Goal: Entertainment & Leisure: Consume media (video, audio)

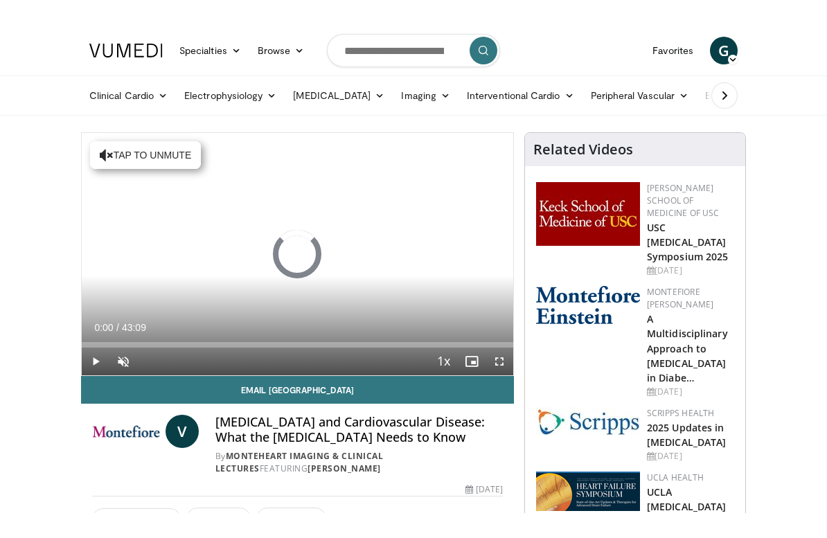
scroll to position [17, 0]
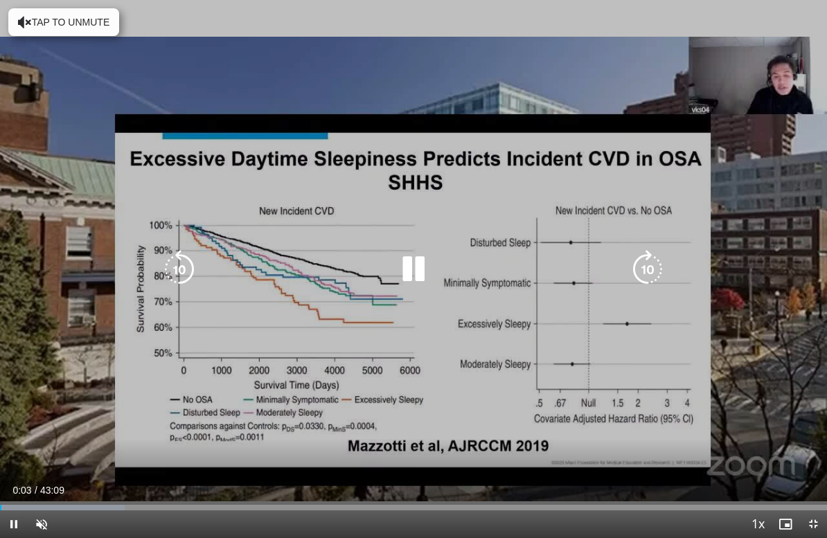
click at [543, 279] on div "Video Player" at bounding box center [413, 269] width 496 height 28
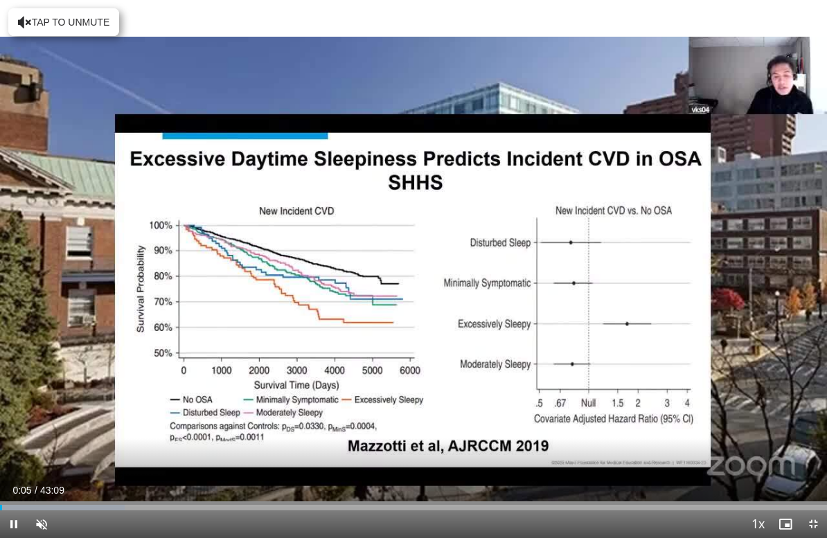
click at [84, 487] on div "Progress Bar" at bounding box center [62, 508] width 125 height 6
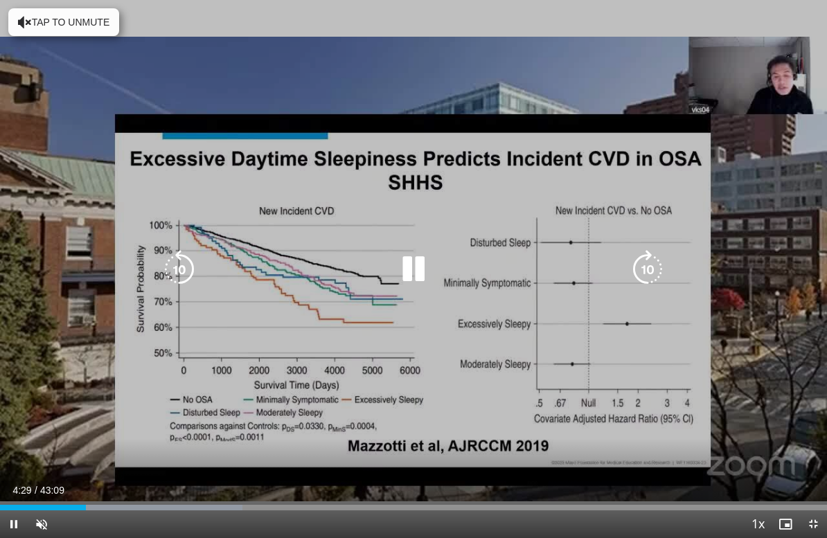
click at [141, 487] on div "Progress Bar" at bounding box center [159, 508] width 168 height 6
click at [208, 487] on div "Progress Bar" at bounding box center [217, 508] width 171 height 6
click at [246, 487] on div "Progress Bar" at bounding box center [283, 508] width 168 height 6
click at [285, 487] on div "Loaded : 44.33%" at bounding box center [413, 503] width 827 height 13
click at [312, 487] on div "Progress Bar" at bounding box center [331, 508] width 159 height 6
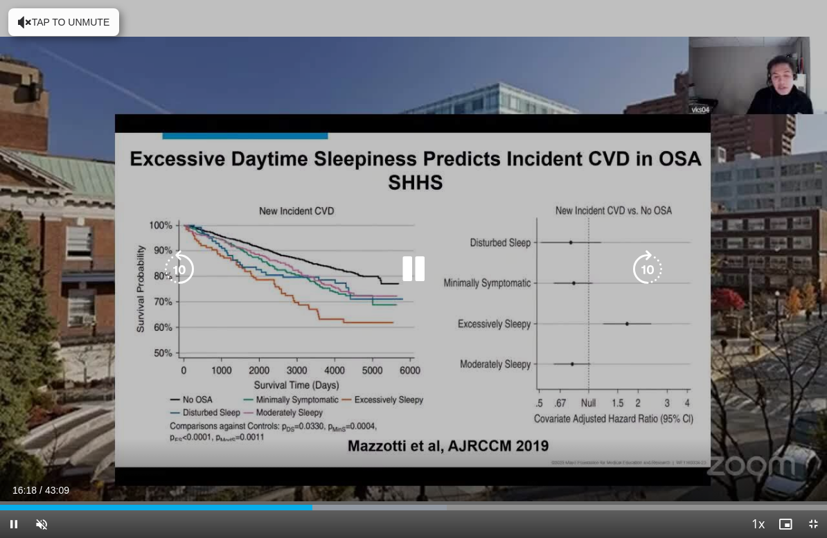
click at [334, 487] on div "Progress Bar" at bounding box center [367, 508] width 156 height 6
click at [357, 487] on div "Progress Bar" at bounding box center [388, 508] width 170 height 6
click at [390, 487] on div "Progress Bar" at bounding box center [418, 508] width 157 height 6
click at [393, 487] on div "Progress Bar" at bounding box center [196, 508] width 393 height 6
click at [426, 487] on div "Progress Bar" at bounding box center [473, 508] width 157 height 6
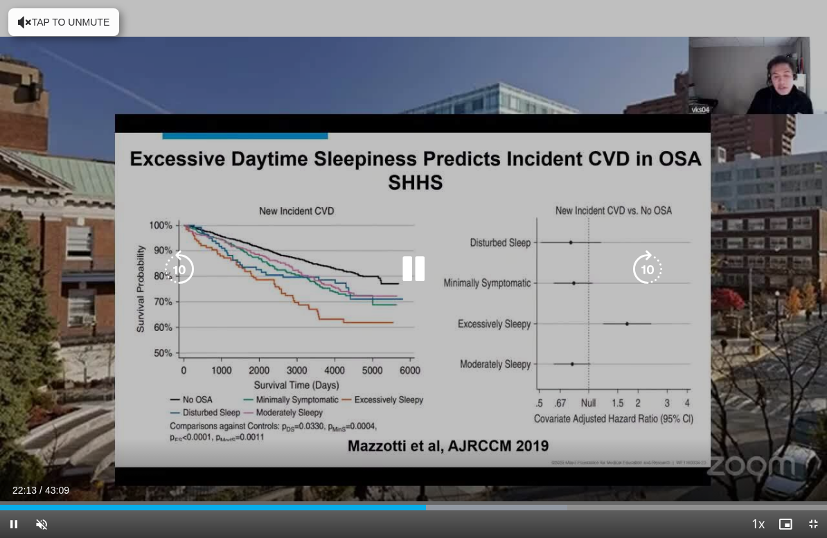
click at [426, 487] on div "Progress Bar" at bounding box center [213, 508] width 426 height 6
click at [459, 487] on div "Progress Bar" at bounding box center [509, 508] width 158 height 6
click at [482, 487] on div "Progress Bar" at bounding box center [519, 508] width 167 height 6
click at [493, 487] on div "Progress Bar" at bounding box center [547, 508] width 156 height 6
click at [493, 487] on div "Progress Bar" at bounding box center [246, 508] width 493 height 6
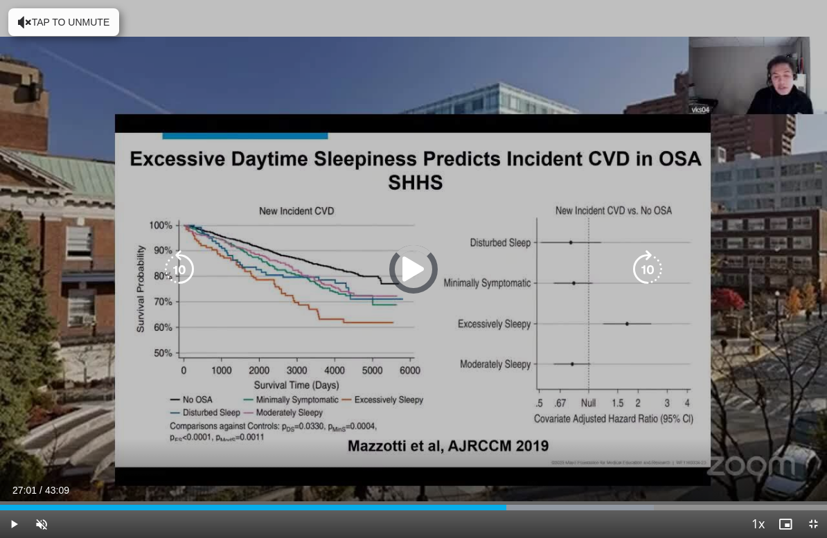
click at [519, 487] on div "Progress Bar" at bounding box center [576, 508] width 156 height 6
click at [535, 487] on div "Progress Bar" at bounding box center [587, 508] width 158 height 6
click at [561, 487] on div "Progress Bar" at bounding box center [603, 508] width 156 height 6
click at [582, 487] on div "Progress Bar" at bounding box center [619, 508] width 156 height 6
click at [600, 487] on div "Progress Bar" at bounding box center [647, 508] width 153 height 6
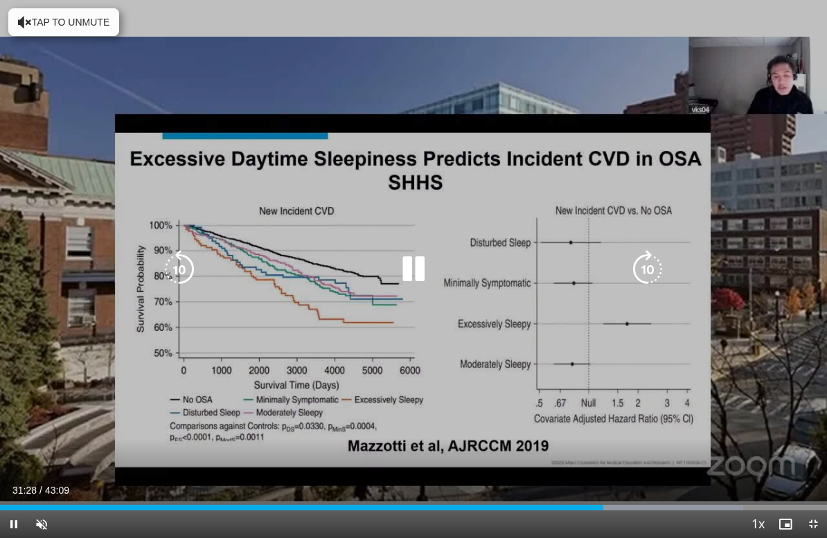
click at [612, 487] on div "Progress Bar" at bounding box center [667, 508] width 152 height 6
click at [633, 487] on div "Loaded : 91.78%" at bounding box center [413, 503] width 827 height 13
click at [655, 487] on div "Loaded : 93.32%" at bounding box center [413, 503] width 827 height 13
click at [673, 487] on div "Progress Bar" at bounding box center [715, 508] width 152 height 6
click at [688, 487] on div "Loaded : 98.49%" at bounding box center [413, 503] width 827 height 13
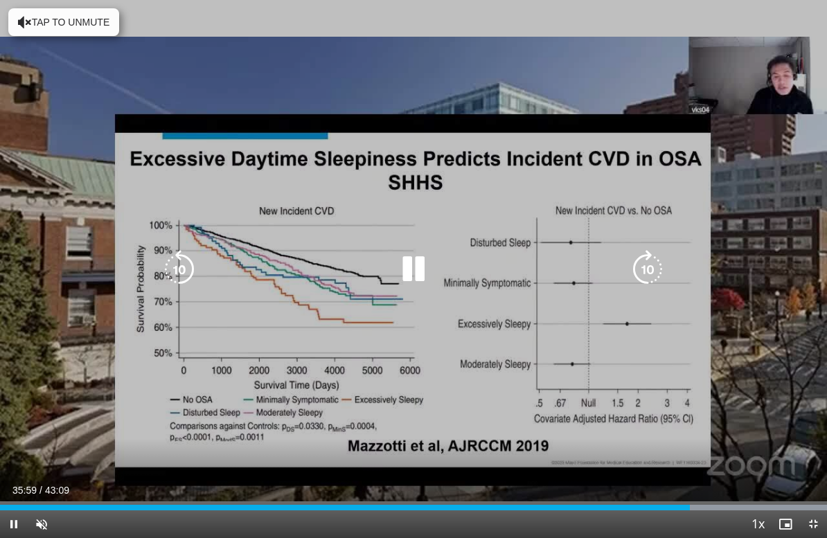
click at [655, 270] on icon "Video Player" at bounding box center [647, 269] width 39 height 39
click at [649, 271] on icon "Video Player" at bounding box center [647, 269] width 39 height 39
click at [653, 267] on icon "Video Player" at bounding box center [647, 269] width 39 height 39
click at [654, 264] on icon "Video Player" at bounding box center [647, 269] width 39 height 39
click at [651, 267] on icon "Video Player" at bounding box center [647, 269] width 39 height 39
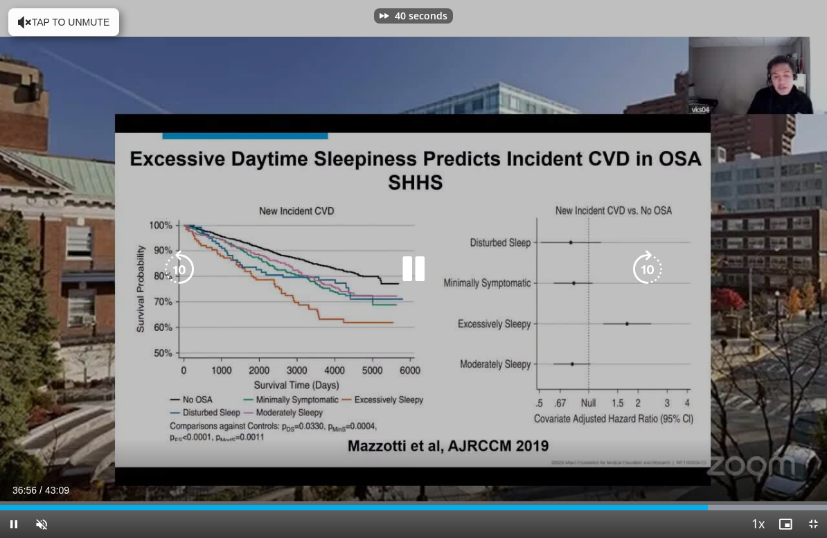
click at [651, 266] on icon "Video Player" at bounding box center [647, 269] width 39 height 39
click at [648, 273] on icon "Video Player" at bounding box center [647, 269] width 39 height 39
click at [652, 268] on icon "Video Player" at bounding box center [647, 269] width 39 height 39
click at [651, 271] on icon "Video Player" at bounding box center [647, 269] width 39 height 39
click at [656, 273] on icon "Video Player" at bounding box center [647, 269] width 39 height 39
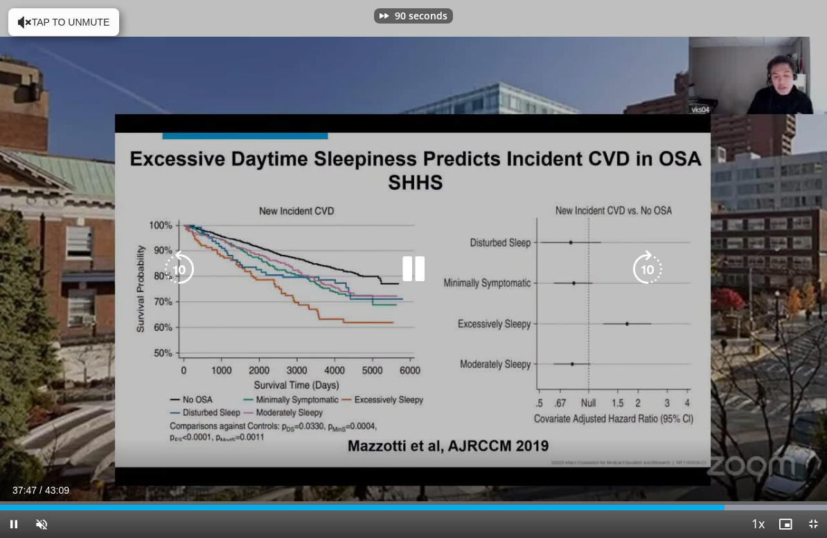
click at [655, 265] on icon "Video Player" at bounding box center [647, 269] width 39 height 39
click at [657, 266] on icon "Video Player" at bounding box center [647, 269] width 39 height 39
click at [659, 263] on icon "Video Player" at bounding box center [647, 269] width 39 height 39
click at [656, 267] on icon "Video Player" at bounding box center [647, 269] width 39 height 39
click at [657, 270] on icon "Video Player" at bounding box center [647, 269] width 39 height 39
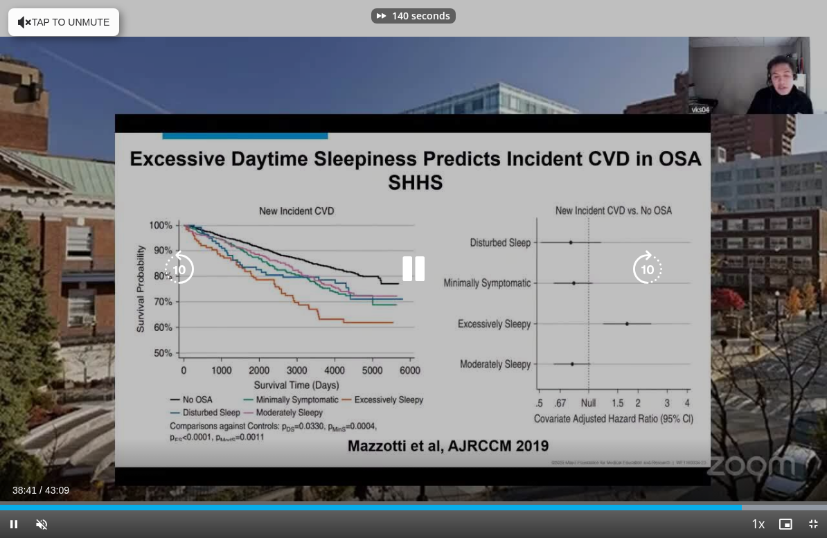
click at [655, 267] on icon "Video Player" at bounding box center [647, 269] width 39 height 39
click at [656, 269] on icon "Video Player" at bounding box center [647, 269] width 39 height 39
click at [655, 269] on icon "Video Player" at bounding box center [647, 269] width 39 height 39
click at [659, 271] on icon "Video Player" at bounding box center [647, 269] width 39 height 39
click at [660, 273] on icon "Video Player" at bounding box center [647, 269] width 39 height 39
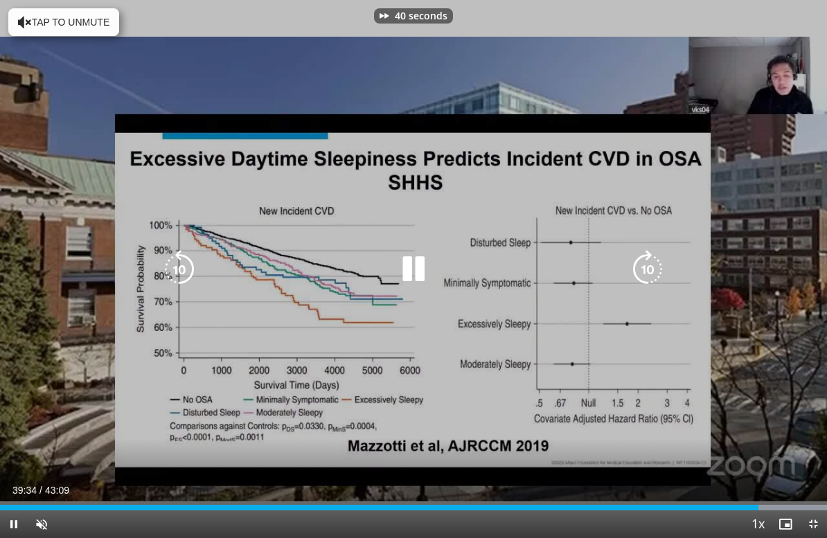
click at [660, 273] on icon "Video Player" at bounding box center [647, 269] width 39 height 39
click at [662, 273] on icon "Video Player" at bounding box center [647, 269] width 39 height 39
click at [649, 262] on icon "Video Player" at bounding box center [647, 269] width 39 height 39
click at [654, 265] on icon "Video Player" at bounding box center [647, 269] width 39 height 39
click at [653, 267] on icon "Video Player" at bounding box center [647, 269] width 39 height 39
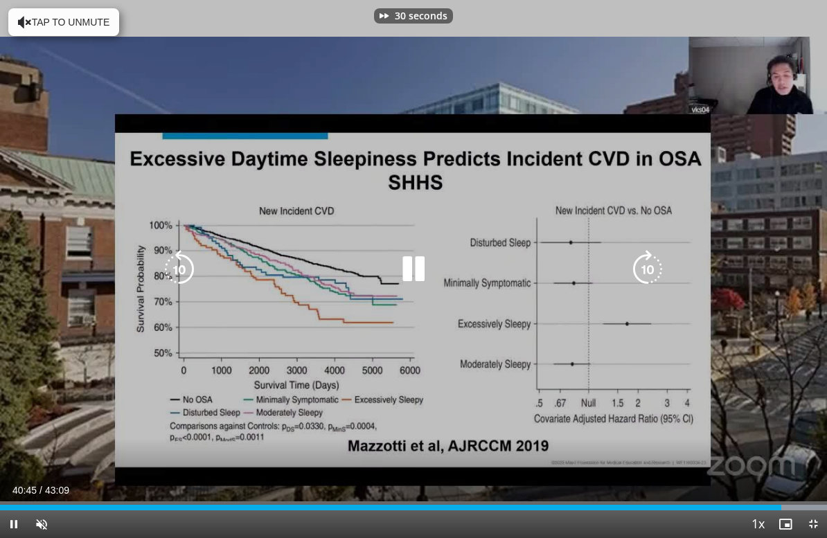
click at [652, 267] on icon "Video Player" at bounding box center [647, 269] width 39 height 39
click at [654, 268] on icon "Video Player" at bounding box center [647, 269] width 39 height 39
click at [652, 267] on icon "Video Player" at bounding box center [647, 269] width 39 height 39
click at [645, 268] on icon "Video Player" at bounding box center [647, 269] width 39 height 39
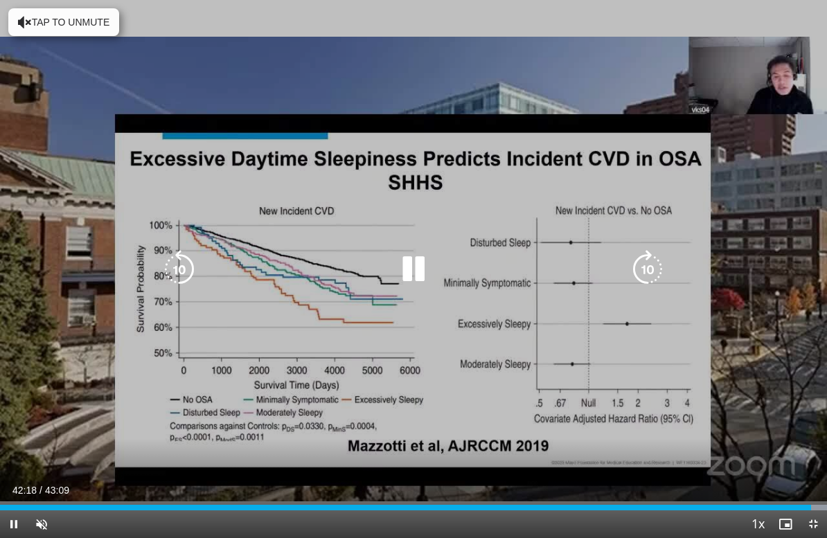
click at [653, 263] on icon "Video Player" at bounding box center [647, 269] width 39 height 39
click at [656, 261] on icon "Video Player" at bounding box center [647, 269] width 39 height 39
click at [659, 267] on icon "Video Player" at bounding box center [647, 269] width 39 height 39
click at [656, 268] on icon "Video Player" at bounding box center [647, 269] width 39 height 39
click at [656, 267] on icon "Video Player" at bounding box center [647, 269] width 39 height 39
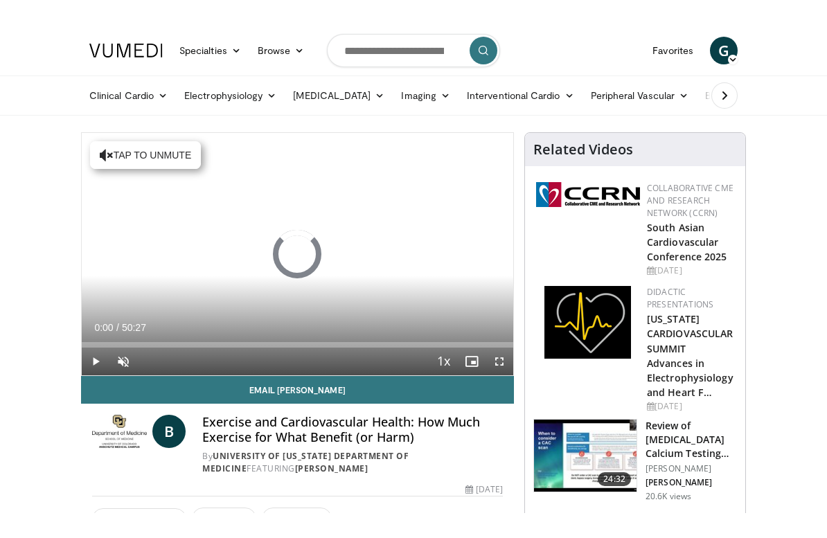
scroll to position [17, 0]
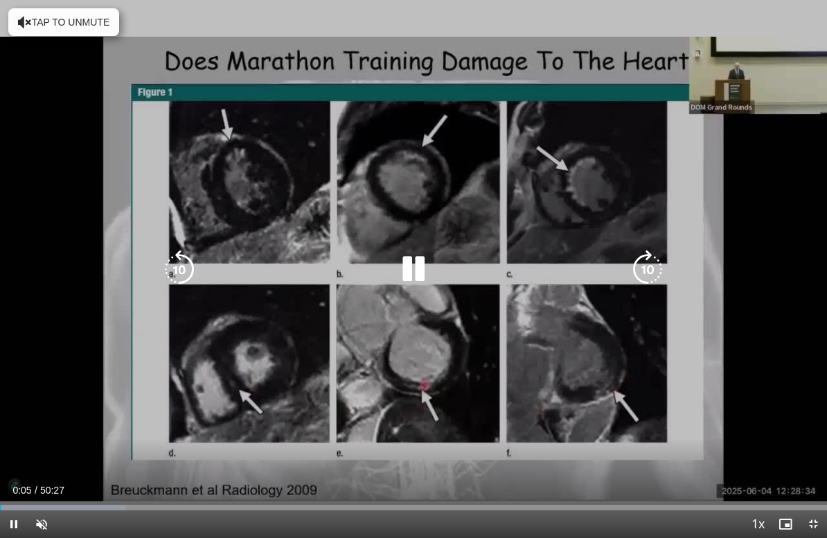
click at [69, 487] on div "Progress Bar" at bounding box center [62, 508] width 125 height 6
click at [107, 487] on div "Progress Bar" at bounding box center [103, 508] width 207 height 6
click at [132, 487] on div "Progress Bar" at bounding box center [172, 508] width 196 height 6
click at [161, 487] on div "Progress Bar" at bounding box center [210, 508] width 192 height 6
click at [180, 487] on div "Progress Bar" at bounding box center [234, 508] width 192 height 6
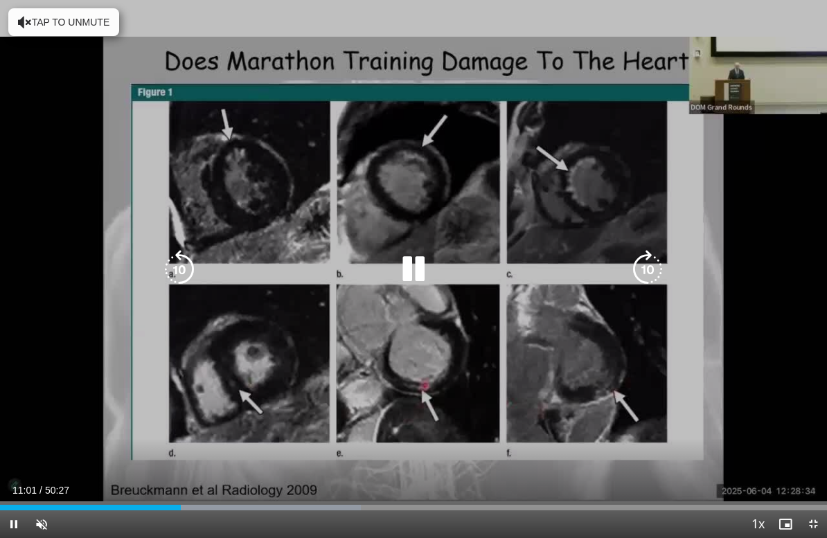
click at [198, 487] on div "Progress Bar" at bounding box center [265, 508] width 192 height 6
click at [226, 487] on div "Progress Bar" at bounding box center [271, 508] width 199 height 6
click at [253, 487] on div "Progress Bar" at bounding box center [297, 508] width 188 height 6
click at [257, 487] on div "Progress Bar" at bounding box center [128, 508] width 257 height 6
click at [293, 487] on div "Progress Bar" at bounding box center [354, 508] width 192 height 6
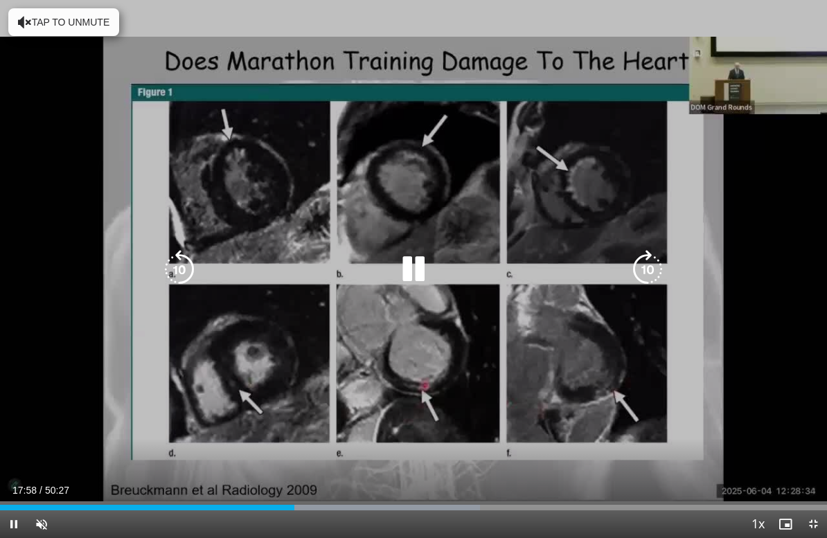
click at [313, 487] on div "Progress Bar" at bounding box center [382, 508] width 195 height 6
click at [330, 487] on div "Progress Bar" at bounding box center [394, 508] width 190 height 6
click at [354, 487] on div "Progress Bar" at bounding box center [404, 508] width 199 height 6
click at [372, 487] on div "Progress Bar" at bounding box center [431, 508] width 191 height 6
click at [392, 487] on div "Progress Bar" at bounding box center [456, 508] width 190 height 6
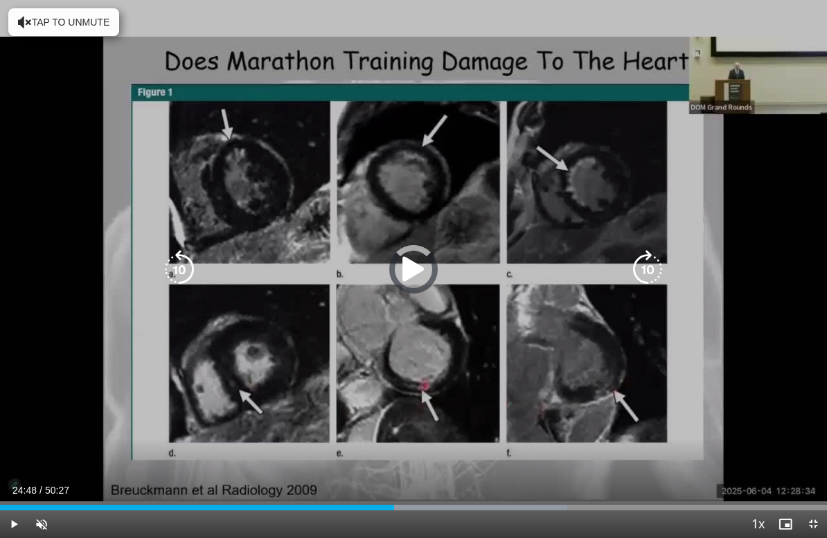
click at [405, 487] on div "Progress Bar" at bounding box center [471, 508] width 191 height 6
click at [417, 487] on div "Progress Bar" at bounding box center [491, 508] width 191 height 6
click at [654, 265] on icon "Video Player" at bounding box center [647, 269] width 39 height 39
click at [658, 265] on icon "Video Player" at bounding box center [647, 269] width 39 height 39
click at [651, 268] on icon "Video Player" at bounding box center [647, 269] width 39 height 39
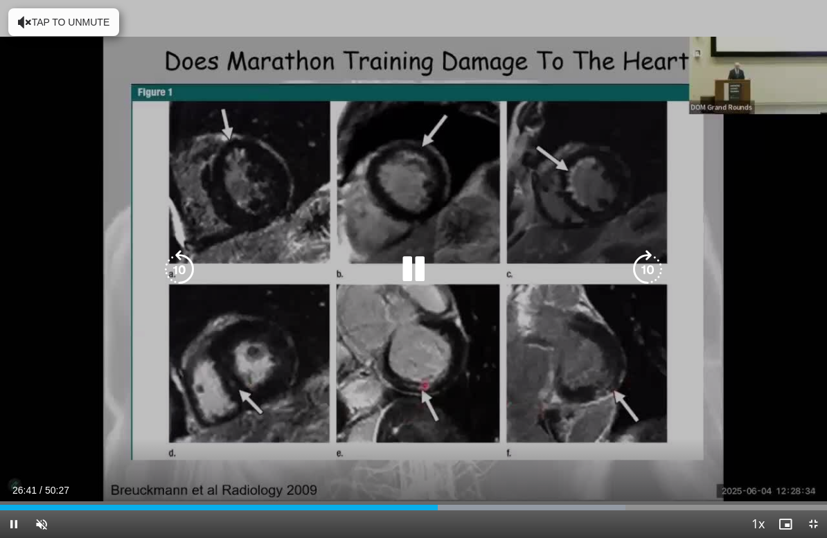
click at [651, 269] on icon "Video Player" at bounding box center [647, 269] width 39 height 39
click at [651, 265] on icon "Video Player" at bounding box center [647, 269] width 39 height 39
click at [653, 267] on icon "Video Player" at bounding box center [647, 269] width 39 height 39
click at [651, 269] on icon "Video Player" at bounding box center [647, 269] width 39 height 39
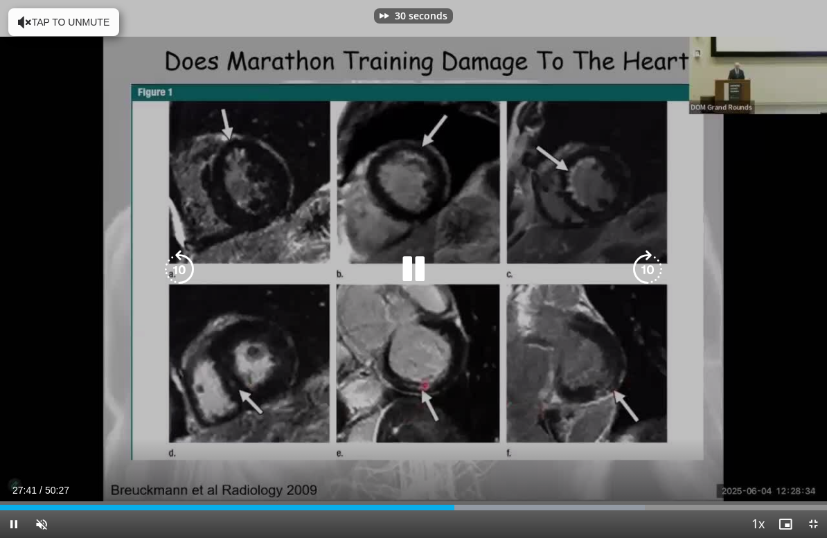
click at [652, 264] on icon "Video Player" at bounding box center [647, 269] width 39 height 39
click at [651, 264] on icon "Video Player" at bounding box center [647, 269] width 39 height 39
click at [655, 267] on icon "Video Player" at bounding box center [647, 269] width 39 height 39
click at [654, 268] on icon "Video Player" at bounding box center [647, 269] width 39 height 39
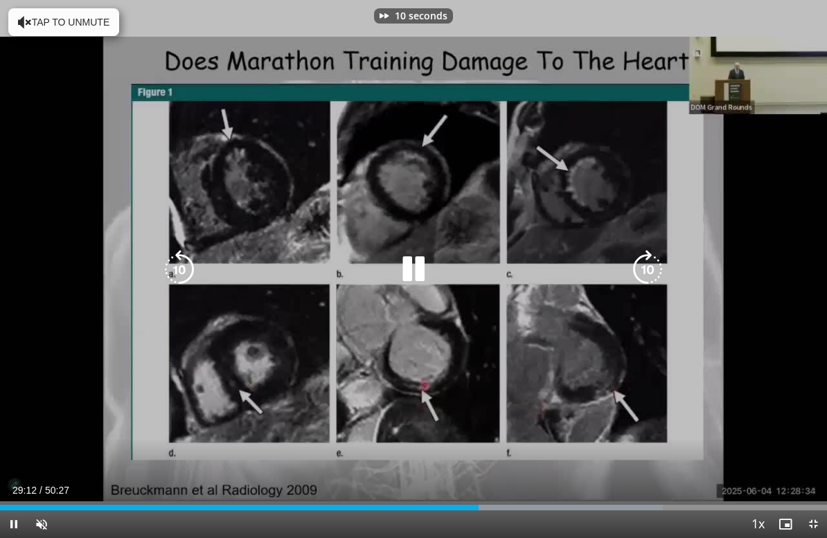
click at [657, 264] on icon "Video Player" at bounding box center [647, 269] width 39 height 39
click at [650, 268] on icon "Video Player" at bounding box center [647, 269] width 39 height 39
click at [655, 268] on icon "Video Player" at bounding box center [647, 269] width 39 height 39
click at [653, 265] on icon "Video Player" at bounding box center [647, 269] width 39 height 39
click at [654, 271] on icon "Video Player" at bounding box center [647, 269] width 39 height 39
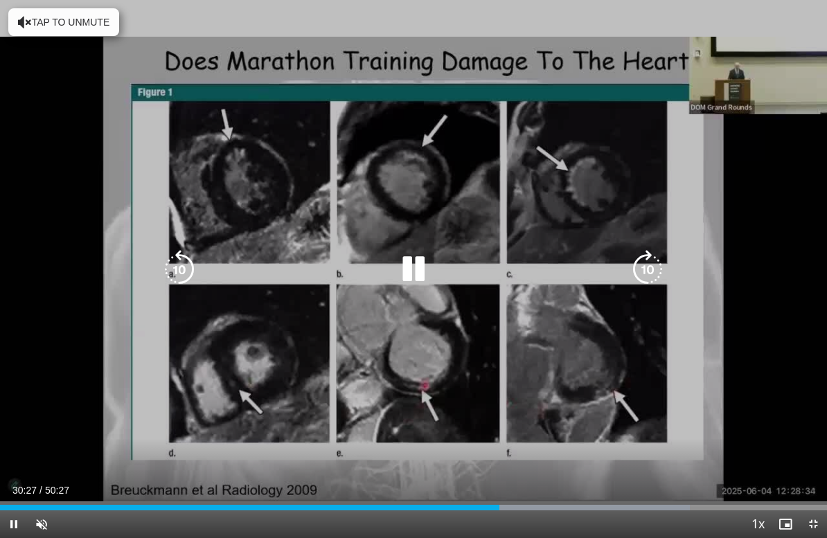
click at [649, 274] on icon "Video Player" at bounding box center [647, 269] width 39 height 39
click at [652, 273] on icon "Video Player" at bounding box center [647, 269] width 39 height 39
click at [651, 271] on icon "Video Player" at bounding box center [647, 269] width 39 height 39
click at [651, 267] on icon "Video Player" at bounding box center [647, 269] width 39 height 39
click at [650, 266] on icon "Video Player" at bounding box center [647, 269] width 39 height 39
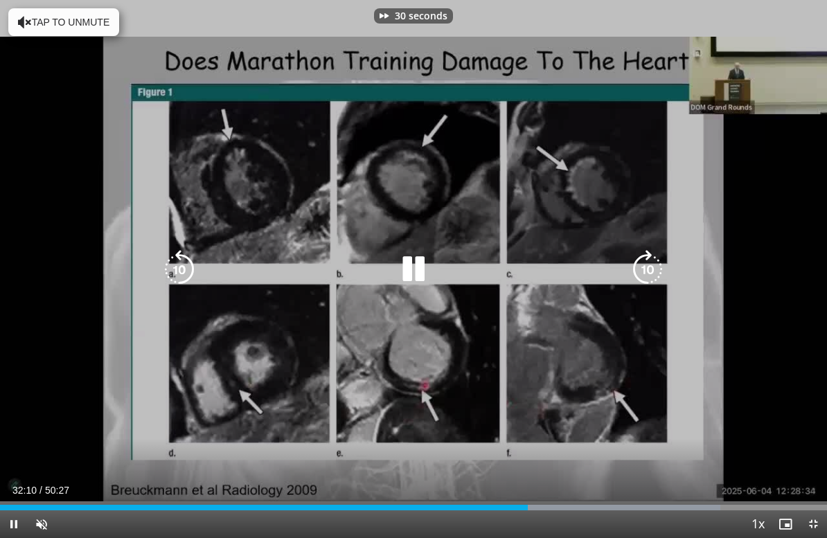
click at [649, 267] on icon "Video Player" at bounding box center [647, 269] width 39 height 39
click at [651, 264] on icon "Video Player" at bounding box center [647, 269] width 39 height 39
click at [649, 271] on icon "Video Player" at bounding box center [647, 269] width 39 height 39
click at [653, 267] on icon "Video Player" at bounding box center [647, 269] width 39 height 39
click at [653, 268] on icon "Video Player" at bounding box center [647, 269] width 39 height 39
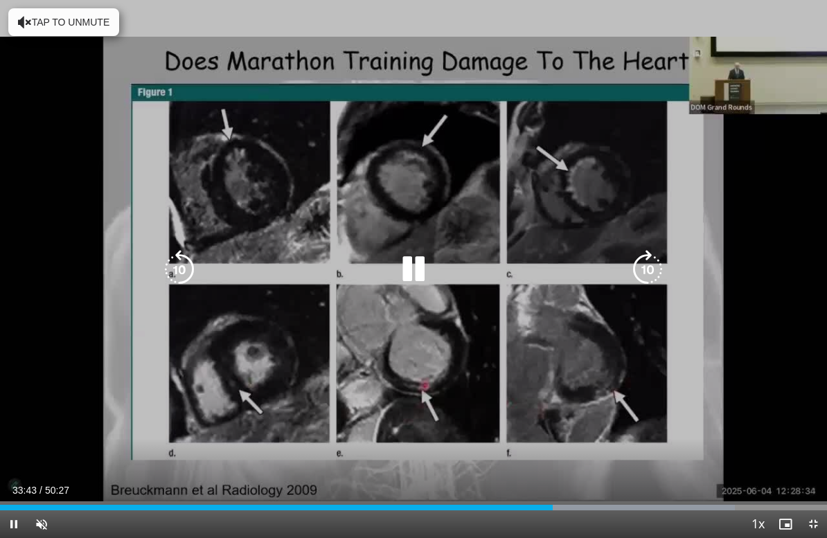
click at [649, 268] on icon "Video Player" at bounding box center [647, 269] width 39 height 39
click at [652, 269] on icon "Video Player" at bounding box center [647, 269] width 39 height 39
click at [651, 267] on icon "Video Player" at bounding box center [647, 269] width 39 height 39
click at [652, 263] on icon "Video Player" at bounding box center [647, 269] width 39 height 39
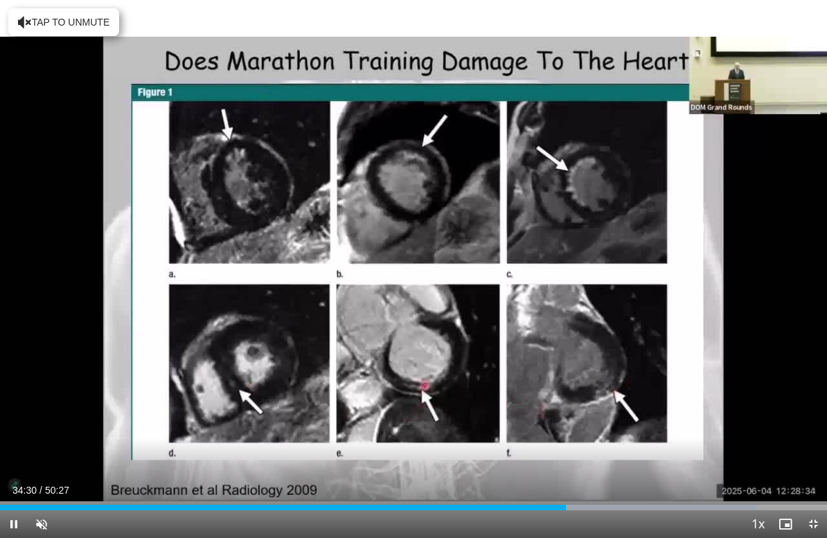
click at [689, 213] on div "10 seconds Tap to unmute" at bounding box center [413, 269] width 827 height 538
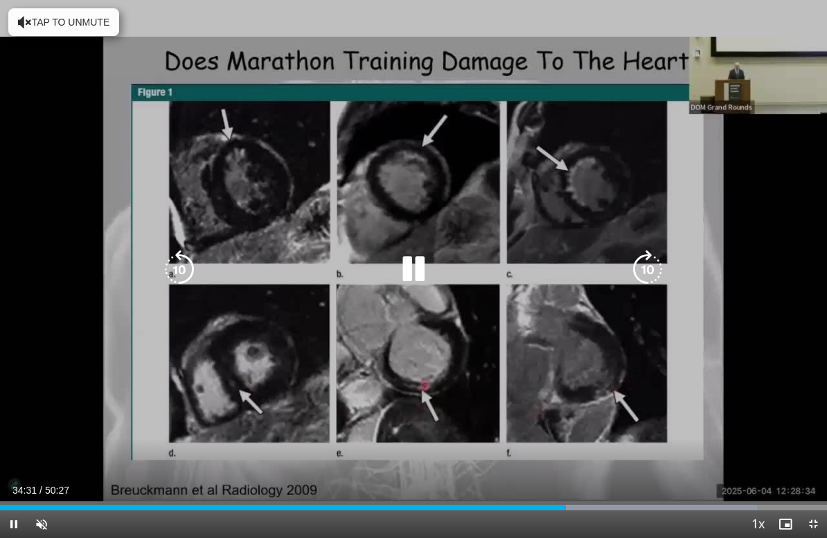
click at [647, 272] on icon "Video Player" at bounding box center [647, 269] width 39 height 39
click at [654, 267] on icon "Video Player" at bounding box center [647, 269] width 39 height 39
click at [651, 264] on icon "Video Player" at bounding box center [647, 269] width 39 height 39
click at [654, 266] on icon "Video Player" at bounding box center [647, 269] width 39 height 39
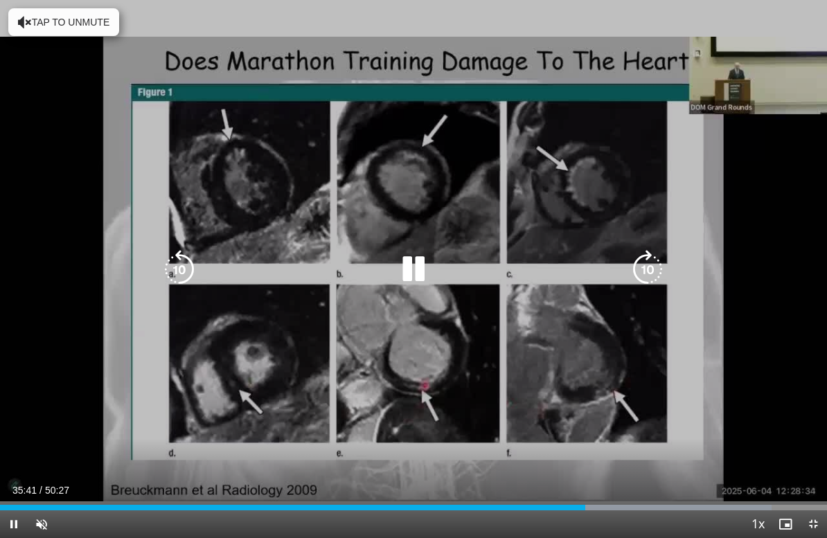
click at [651, 265] on icon "Video Player" at bounding box center [647, 269] width 39 height 39
click at [653, 267] on icon "Video Player" at bounding box center [647, 269] width 39 height 39
click at [651, 267] on icon "Video Player" at bounding box center [647, 269] width 39 height 39
click at [652, 264] on icon "Video Player" at bounding box center [647, 269] width 39 height 39
click at [656, 262] on icon "Video Player" at bounding box center [647, 269] width 39 height 39
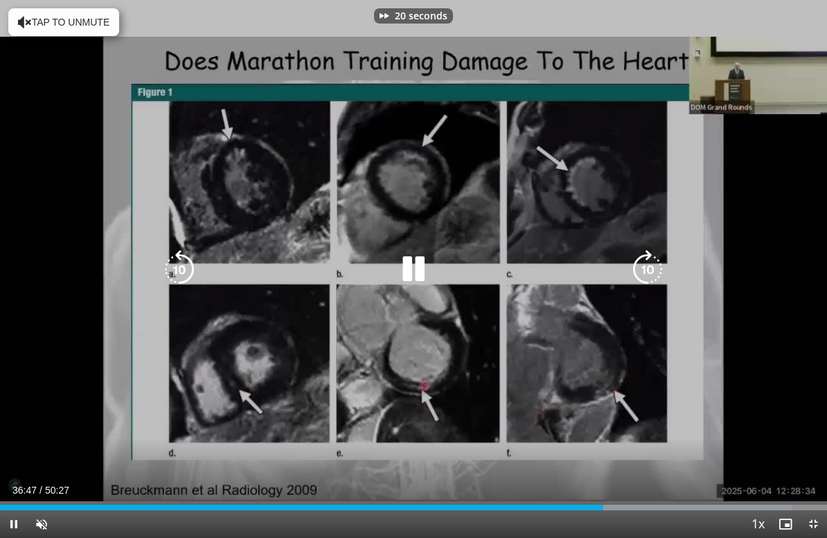
click at [656, 262] on icon "Video Player" at bounding box center [647, 269] width 39 height 39
click at [651, 267] on icon "Video Player" at bounding box center [647, 269] width 39 height 39
click at [655, 264] on icon "Video Player" at bounding box center [647, 269] width 39 height 39
click at [657, 264] on icon "Video Player" at bounding box center [647, 269] width 39 height 39
click at [660, 262] on icon "Video Player" at bounding box center [647, 269] width 39 height 39
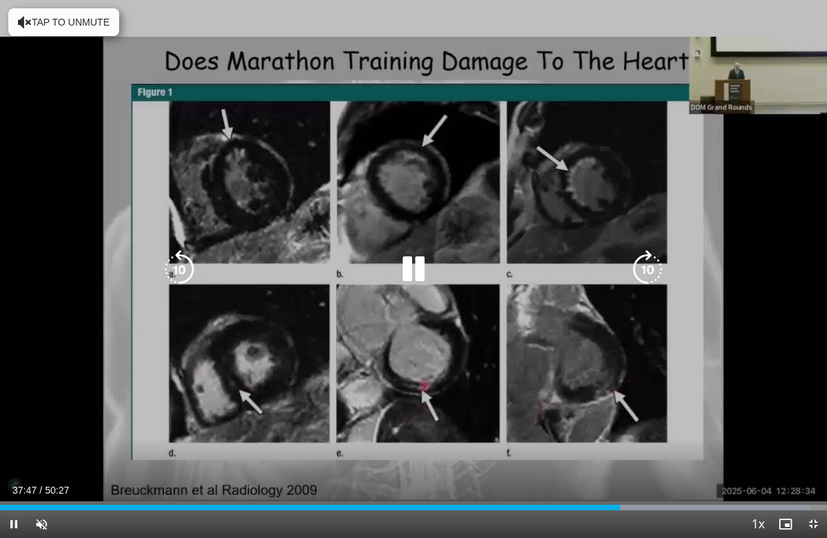
click at [656, 267] on icon "Video Player" at bounding box center [647, 269] width 39 height 39
click at [655, 263] on icon "Video Player" at bounding box center [647, 269] width 39 height 39
click at [660, 258] on icon "Video Player" at bounding box center [647, 269] width 39 height 39
click at [663, 252] on icon "Video Player" at bounding box center [647, 269] width 39 height 39
click at [651, 266] on icon "Video Player" at bounding box center [647, 269] width 39 height 39
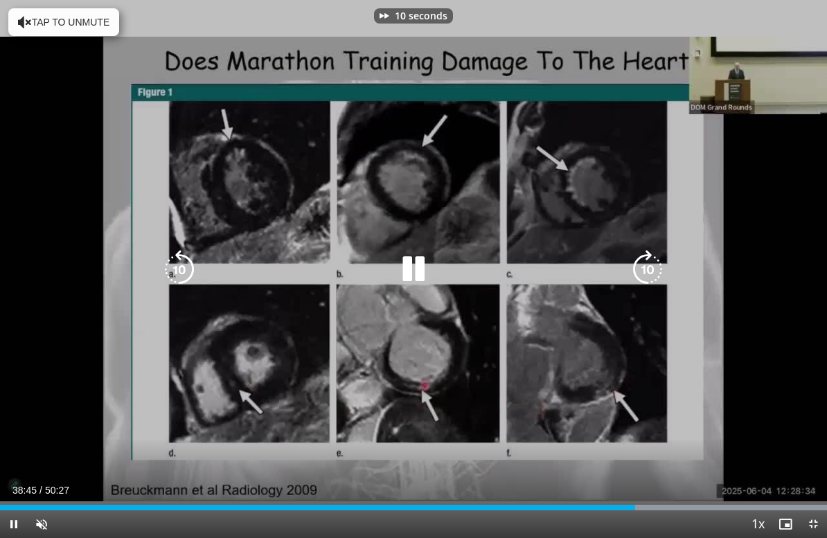
click at [654, 264] on icon "Video Player" at bounding box center [647, 269] width 39 height 39
click at [655, 265] on icon "Video Player" at bounding box center [647, 269] width 39 height 39
click at [656, 264] on icon "Video Player" at bounding box center [647, 269] width 39 height 39
click at [655, 260] on icon "Video Player" at bounding box center [647, 269] width 39 height 39
click at [656, 269] on icon "Video Player" at bounding box center [647, 269] width 39 height 39
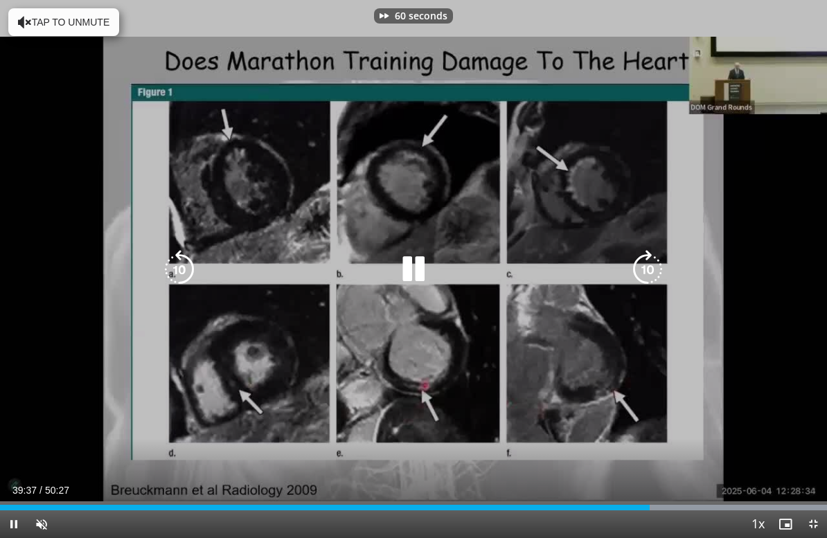
click at [658, 262] on icon "Video Player" at bounding box center [647, 269] width 39 height 39
click at [659, 260] on icon "Video Player" at bounding box center [647, 269] width 39 height 39
click at [658, 262] on icon "Video Player" at bounding box center [647, 269] width 39 height 39
click at [657, 262] on icon "Video Player" at bounding box center [647, 269] width 39 height 39
click at [658, 254] on icon "Video Player" at bounding box center [647, 269] width 39 height 39
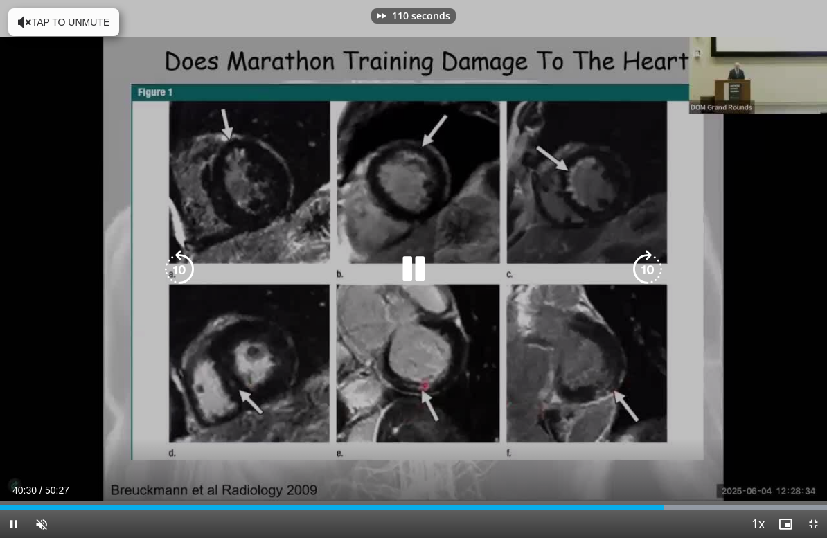
click at [656, 261] on icon "Video Player" at bounding box center [647, 269] width 39 height 39
click at [654, 266] on icon "Video Player" at bounding box center [647, 269] width 39 height 39
click at [655, 264] on icon "Video Player" at bounding box center [647, 269] width 39 height 39
click at [656, 264] on icon "Video Player" at bounding box center [647, 269] width 39 height 39
click at [656, 259] on icon "Video Player" at bounding box center [647, 269] width 39 height 39
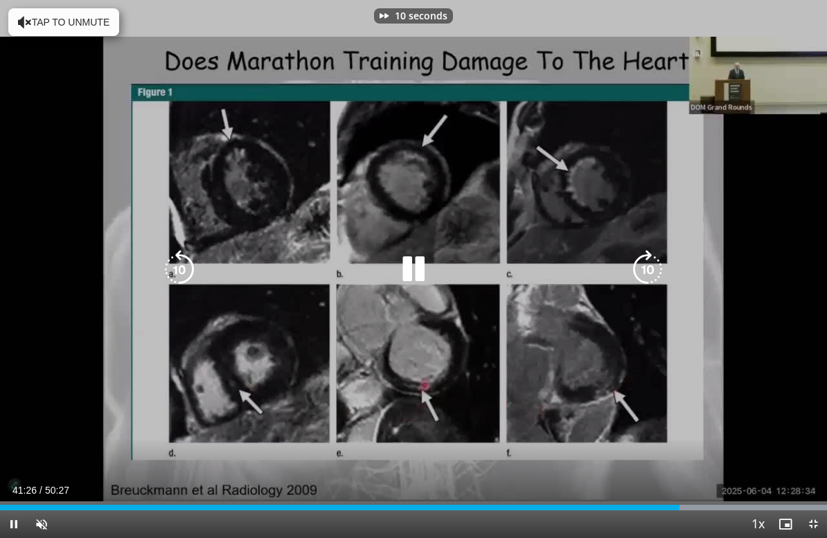
click at [658, 262] on icon "Video Player" at bounding box center [647, 269] width 39 height 39
click at [654, 269] on icon "Video Player" at bounding box center [647, 269] width 39 height 39
click at [656, 261] on icon "Video Player" at bounding box center [647, 269] width 39 height 39
click at [658, 261] on icon "Video Player" at bounding box center [647, 269] width 39 height 39
click at [660, 260] on icon "Video Player" at bounding box center [647, 269] width 39 height 39
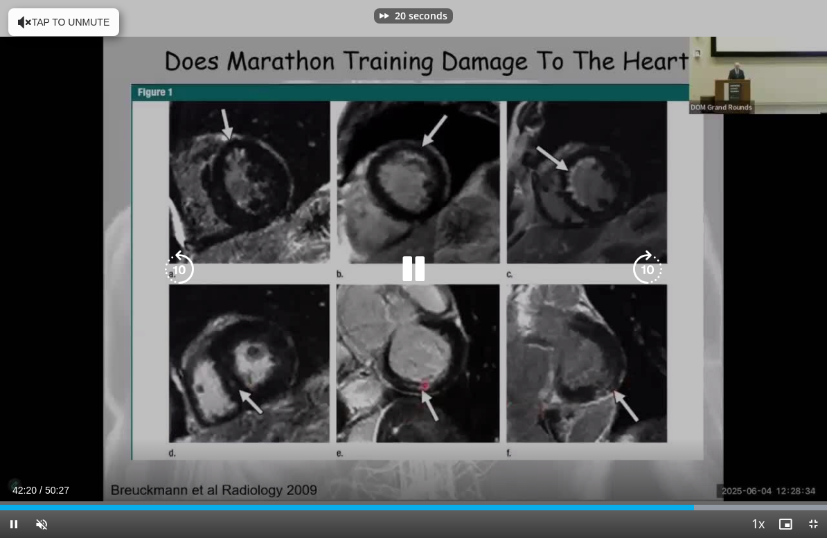
click at [655, 264] on icon "Video Player" at bounding box center [647, 269] width 39 height 39
click at [654, 267] on icon "Video Player" at bounding box center [647, 269] width 39 height 39
click at [657, 260] on icon "Video Player" at bounding box center [647, 269] width 39 height 39
click at [657, 255] on icon "Video Player" at bounding box center [647, 269] width 39 height 39
click at [655, 261] on icon "Video Player" at bounding box center [647, 269] width 39 height 39
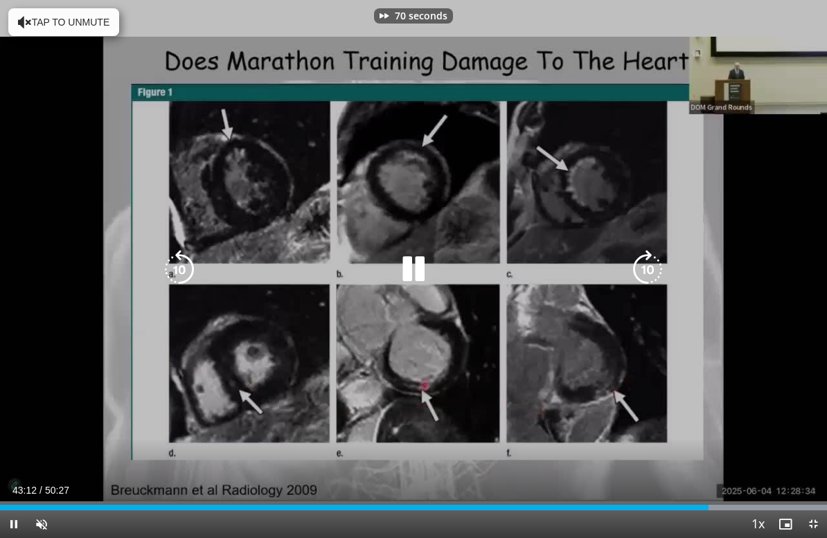
click at [656, 259] on icon "Video Player" at bounding box center [647, 269] width 39 height 39
click at [654, 261] on icon "Video Player" at bounding box center [647, 269] width 39 height 39
click at [656, 260] on icon "Video Player" at bounding box center [647, 269] width 39 height 39
click at [656, 264] on icon "Video Player" at bounding box center [647, 269] width 39 height 39
click at [655, 264] on icon "Video Player" at bounding box center [647, 269] width 39 height 39
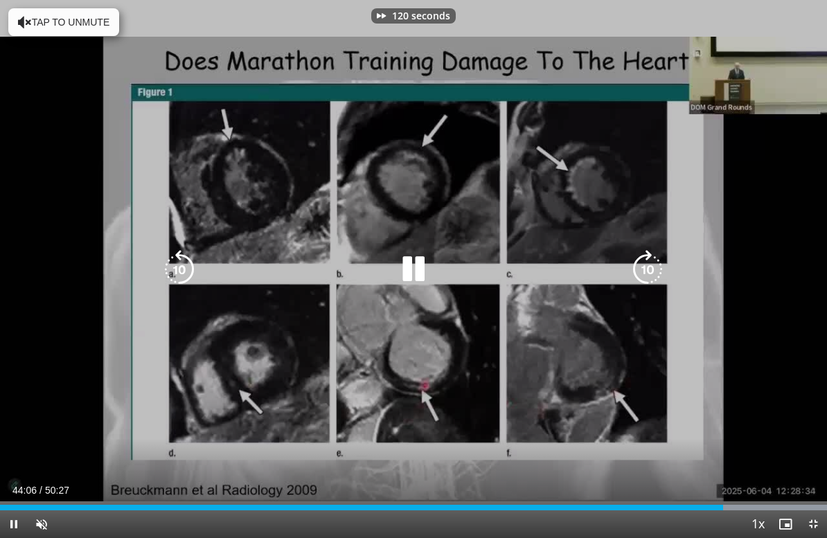
click at [653, 264] on icon "Video Player" at bounding box center [647, 269] width 39 height 39
click at [654, 267] on icon "Video Player" at bounding box center [647, 269] width 39 height 39
click at [651, 262] on icon "Video Player" at bounding box center [647, 269] width 39 height 39
click at [655, 262] on icon "Video Player" at bounding box center [647, 269] width 39 height 39
click at [655, 267] on icon "Video Player" at bounding box center [647, 269] width 39 height 39
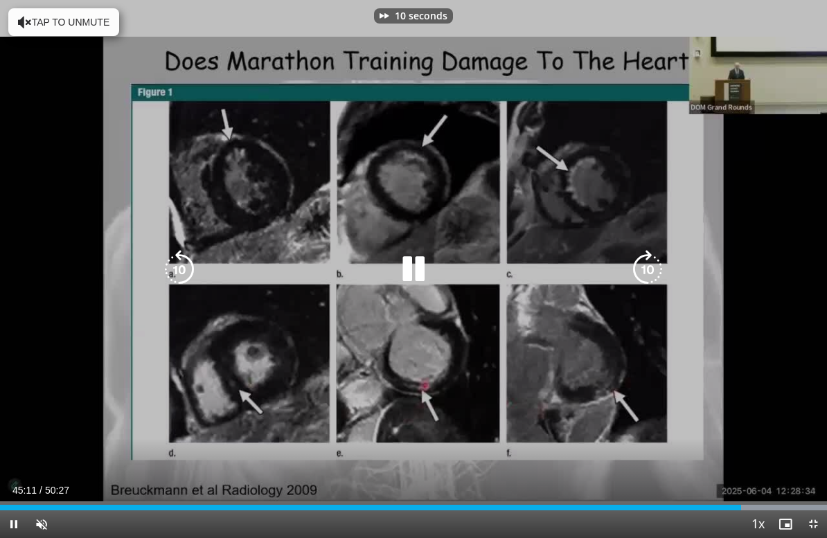
click at [654, 264] on icon "Video Player" at bounding box center [647, 269] width 39 height 39
click at [654, 267] on icon "Video Player" at bounding box center [647, 269] width 39 height 39
click at [655, 266] on icon "Video Player" at bounding box center [647, 269] width 39 height 39
click at [656, 261] on icon "Video Player" at bounding box center [647, 269] width 39 height 39
click at [655, 264] on icon "Video Player" at bounding box center [647, 269] width 39 height 39
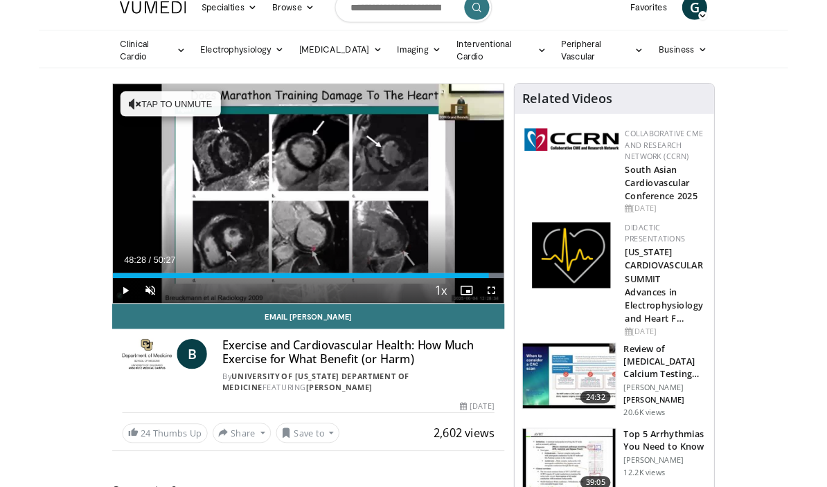
scroll to position [0, 0]
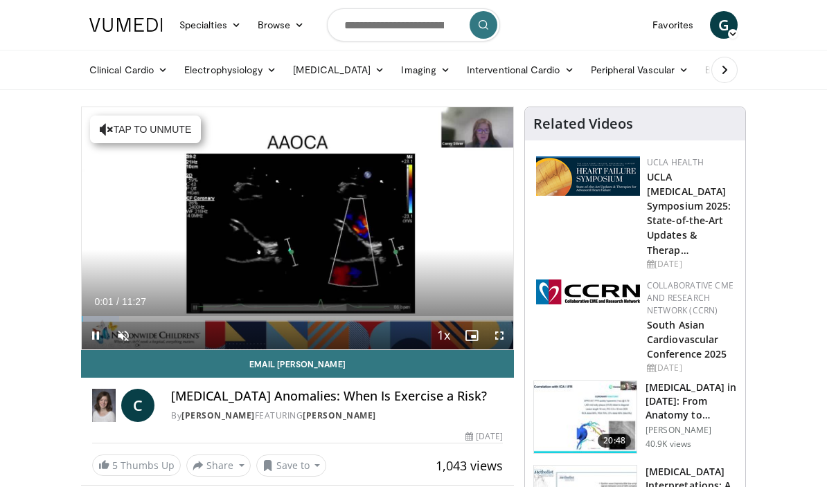
scroll to position [17, 0]
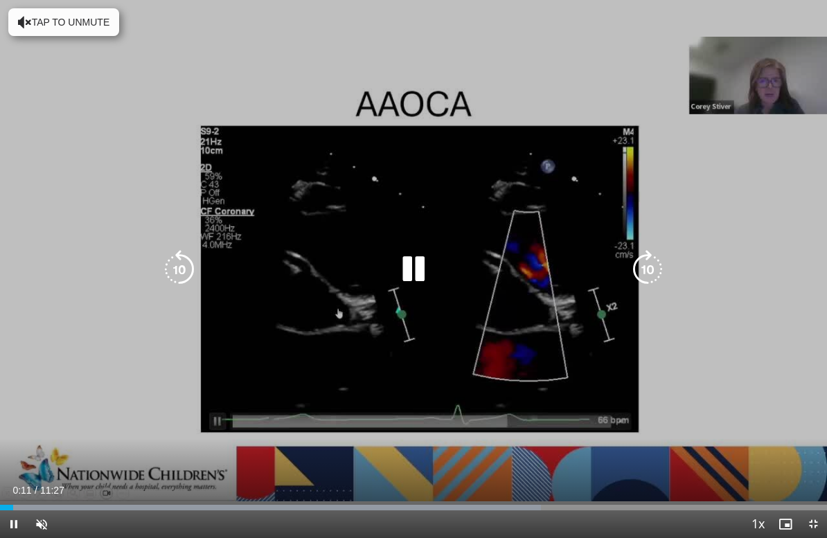
click at [215, 358] on div "10 seconds Tap to unmute" at bounding box center [413, 269] width 827 height 538
click at [78, 487] on div "Progress Bar" at bounding box center [270, 508] width 541 height 6
click at [93, 487] on div "Progress Bar" at bounding box center [413, 508] width 827 height 6
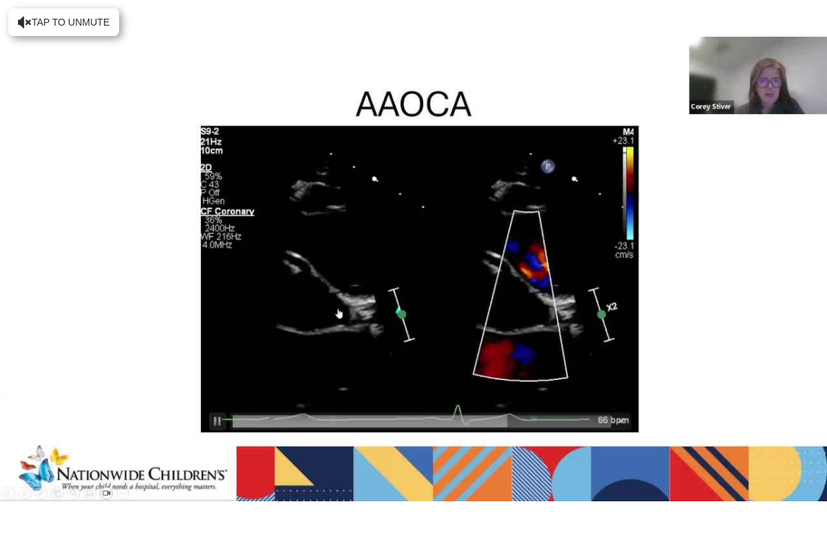
click at [115, 487] on div "Progress Bar" at bounding box center [413, 535] width 827 height 6
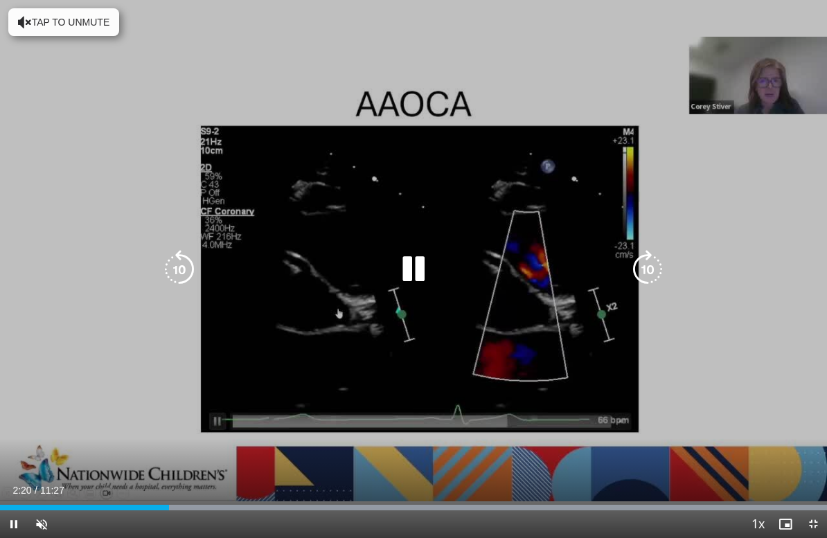
click at [648, 270] on icon "Video Player" at bounding box center [647, 269] width 39 height 39
click at [651, 267] on icon "Video Player" at bounding box center [647, 269] width 39 height 39
click at [652, 268] on icon "Video Player" at bounding box center [647, 269] width 39 height 39
click at [651, 272] on icon "Video Player" at bounding box center [647, 269] width 39 height 39
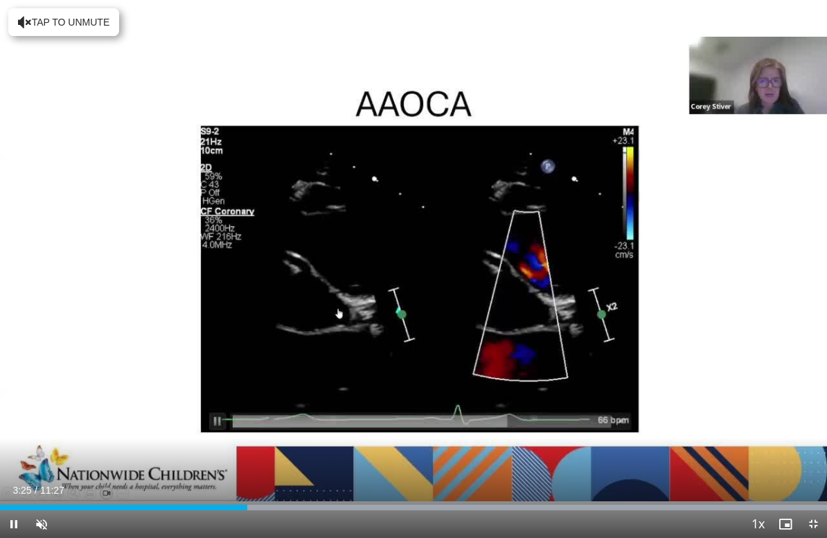
click at [472, 312] on div "40 seconds Tap to unmute" at bounding box center [413, 269] width 827 height 538
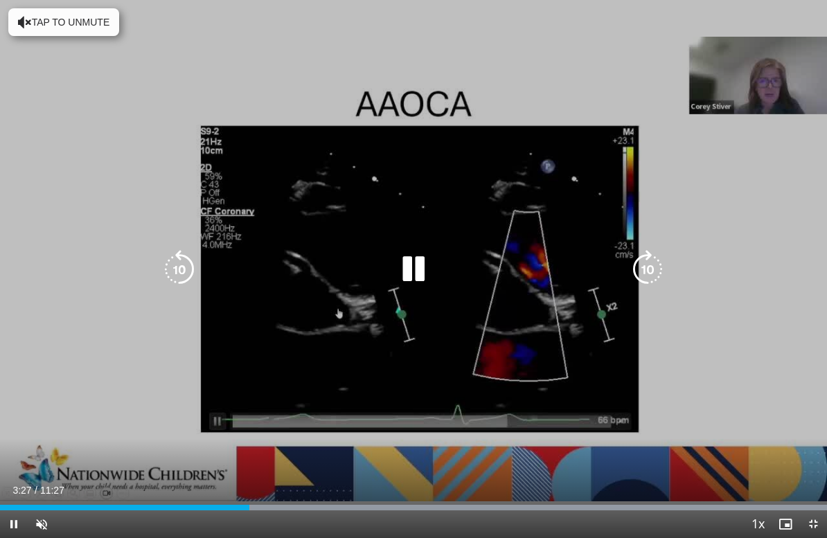
click at [521, 273] on div "Video Player" at bounding box center [413, 269] width 496 height 28
click at [658, 275] on icon "Video Player" at bounding box center [647, 269] width 39 height 39
click at [654, 265] on icon "Video Player" at bounding box center [647, 269] width 39 height 39
click at [653, 269] on icon "Video Player" at bounding box center [647, 269] width 39 height 39
click at [657, 267] on icon "Video Player" at bounding box center [647, 269] width 39 height 39
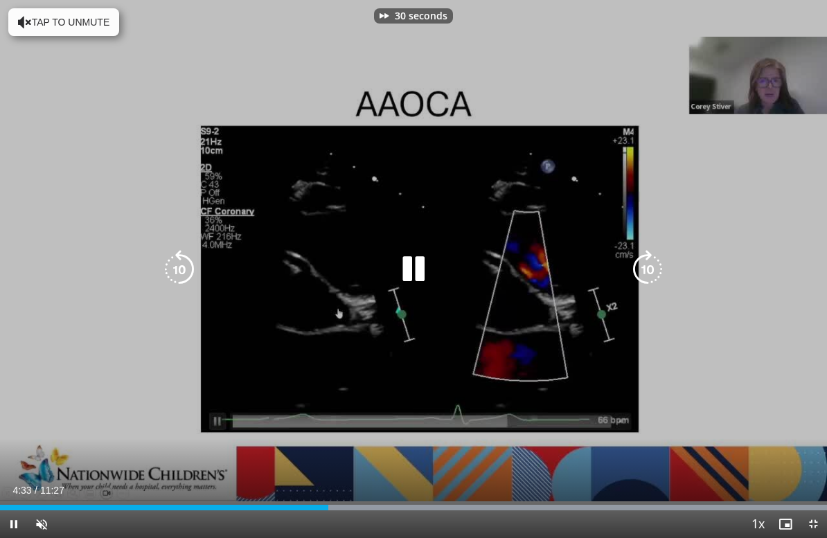
click at [651, 269] on icon "Video Player" at bounding box center [647, 269] width 39 height 39
click at [654, 267] on icon "Video Player" at bounding box center [647, 269] width 39 height 39
click at [656, 267] on icon "Video Player" at bounding box center [647, 269] width 39 height 39
click at [650, 269] on icon "Video Player" at bounding box center [647, 269] width 39 height 39
click at [651, 271] on icon "Video Player" at bounding box center [647, 269] width 39 height 39
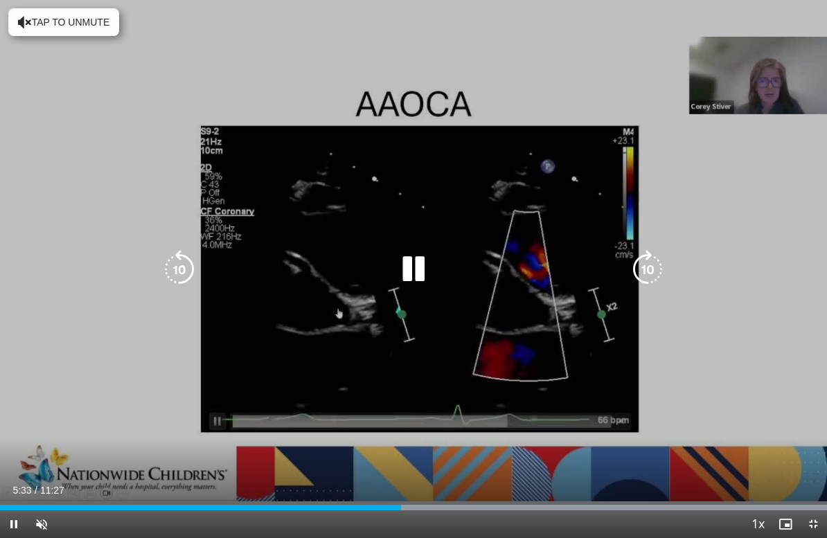
click at [661, 273] on icon "Video Player" at bounding box center [647, 269] width 39 height 39
click at [658, 273] on icon "Video Player" at bounding box center [647, 269] width 39 height 39
click at [657, 273] on icon "Video Player" at bounding box center [647, 269] width 39 height 39
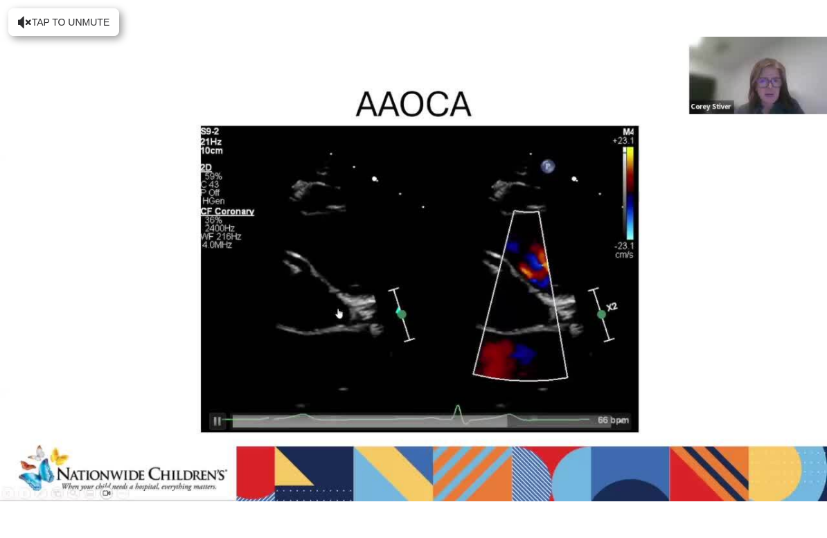
click at [665, 266] on icon "Video Player" at bounding box center [647, 269] width 39 height 39
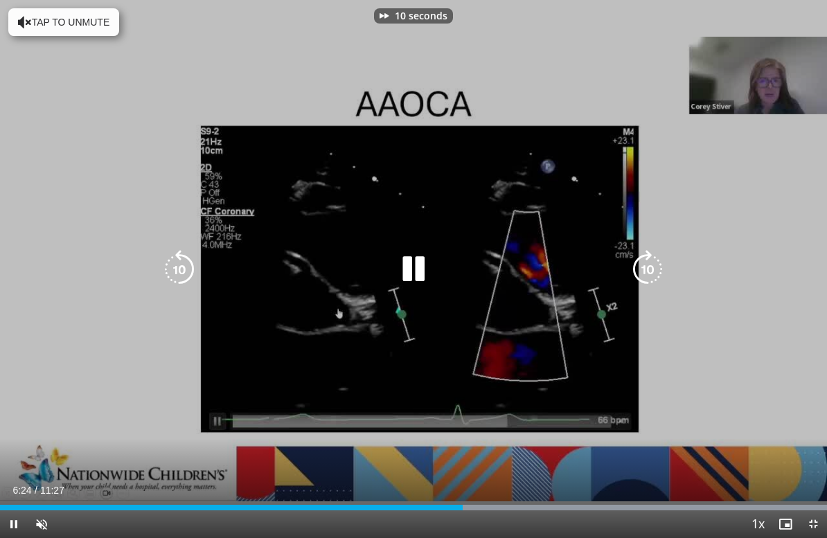
click at [642, 264] on icon "Video Player" at bounding box center [647, 269] width 39 height 39
click at [651, 268] on icon "Video Player" at bounding box center [647, 269] width 39 height 39
click at [658, 267] on icon "Video Player" at bounding box center [647, 269] width 39 height 39
click at [648, 263] on icon "Video Player" at bounding box center [647, 269] width 39 height 39
click at [651, 262] on icon "Video Player" at bounding box center [647, 269] width 39 height 39
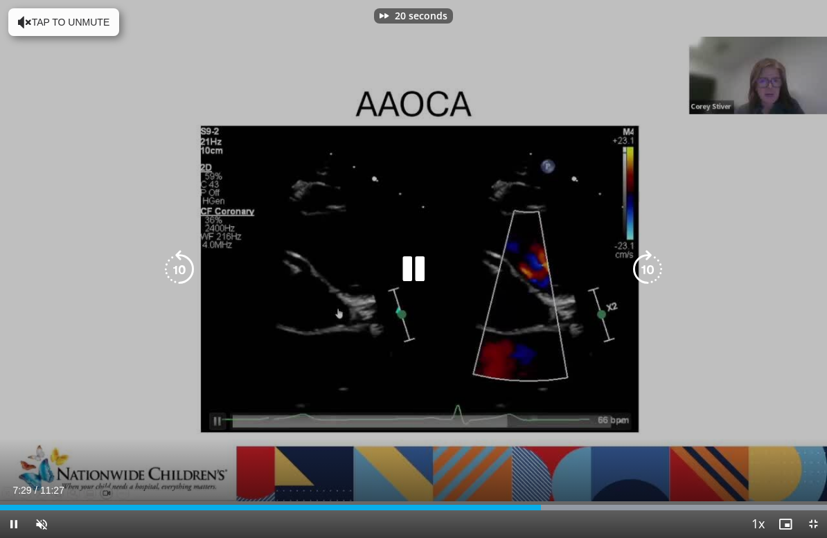
click at [654, 269] on icon "Video Player" at bounding box center [647, 269] width 39 height 39
click at [654, 267] on icon "Video Player" at bounding box center [647, 269] width 39 height 39
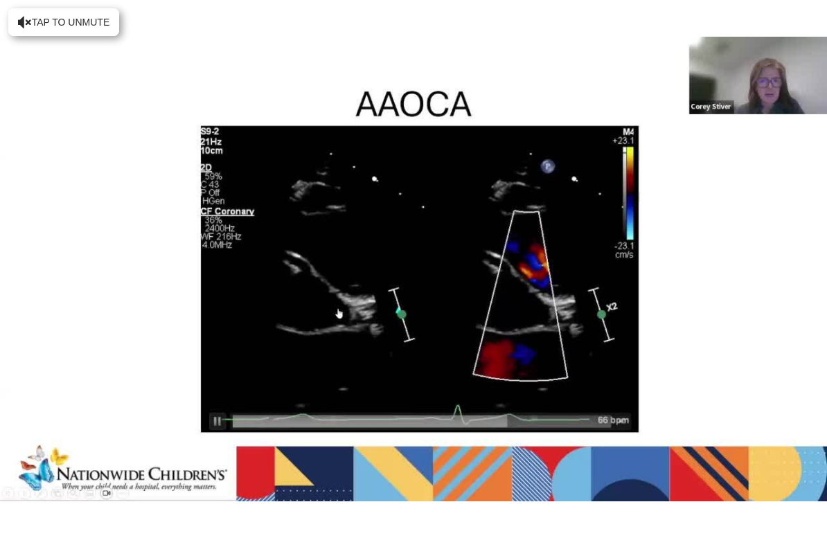
click at [657, 260] on icon "Video Player" at bounding box center [647, 269] width 39 height 39
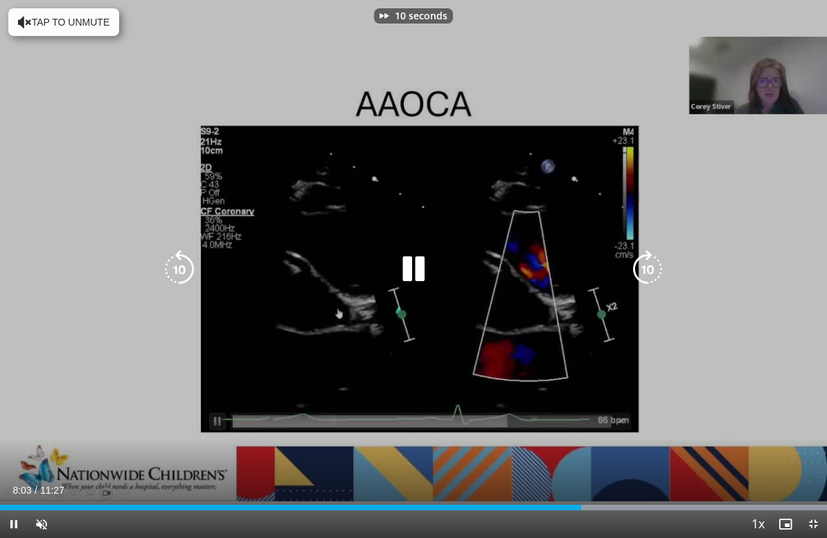
click at [660, 263] on icon "Video Player" at bounding box center [647, 269] width 39 height 39
click at [652, 266] on icon "Video Player" at bounding box center [647, 269] width 39 height 39
click at [656, 267] on icon "Video Player" at bounding box center [647, 269] width 39 height 39
click at [656, 269] on icon "Video Player" at bounding box center [647, 269] width 39 height 39
click at [649, 267] on icon "Video Player" at bounding box center [647, 269] width 39 height 39
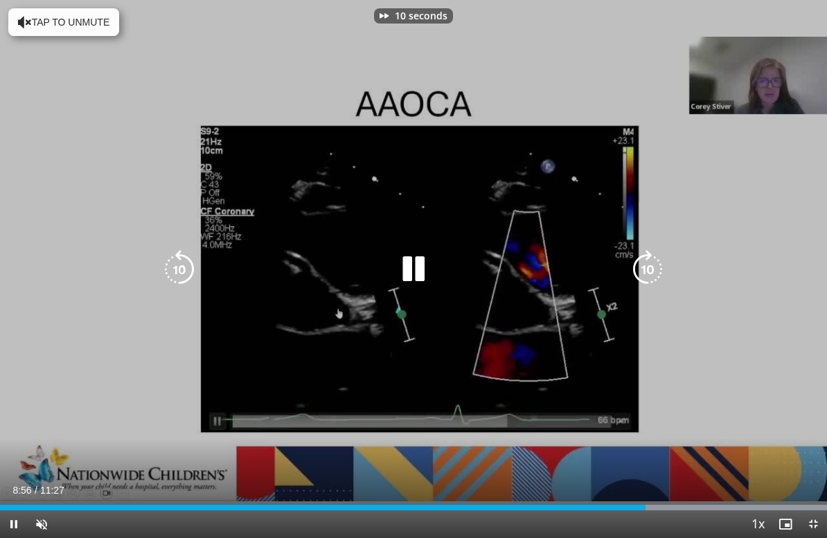
click at [647, 269] on icon "Video Player" at bounding box center [647, 269] width 39 height 39
click at [649, 266] on icon "Video Player" at bounding box center [647, 269] width 39 height 39
click at [653, 264] on icon "Video Player" at bounding box center [647, 269] width 39 height 39
click at [650, 267] on icon "Video Player" at bounding box center [647, 269] width 39 height 39
click at [656, 266] on icon "Video Player" at bounding box center [647, 269] width 39 height 39
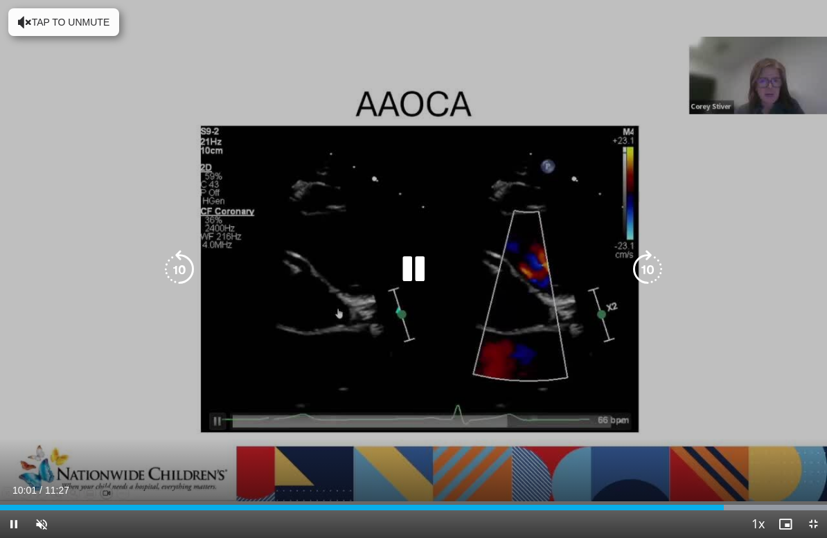
click at [647, 269] on icon "Video Player" at bounding box center [647, 269] width 39 height 39
click at [651, 265] on icon "Video Player" at bounding box center [647, 269] width 39 height 39
click at [654, 273] on icon "Video Player" at bounding box center [647, 269] width 39 height 39
click at [656, 272] on icon "Video Player" at bounding box center [647, 269] width 39 height 39
click at [660, 272] on icon "Video Player" at bounding box center [647, 269] width 39 height 39
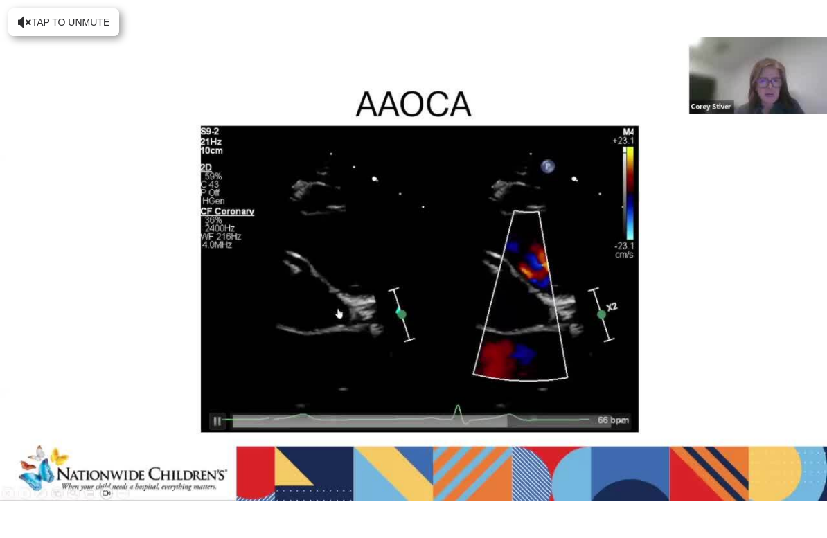
click at [665, 268] on icon "Video Player" at bounding box center [647, 269] width 39 height 39
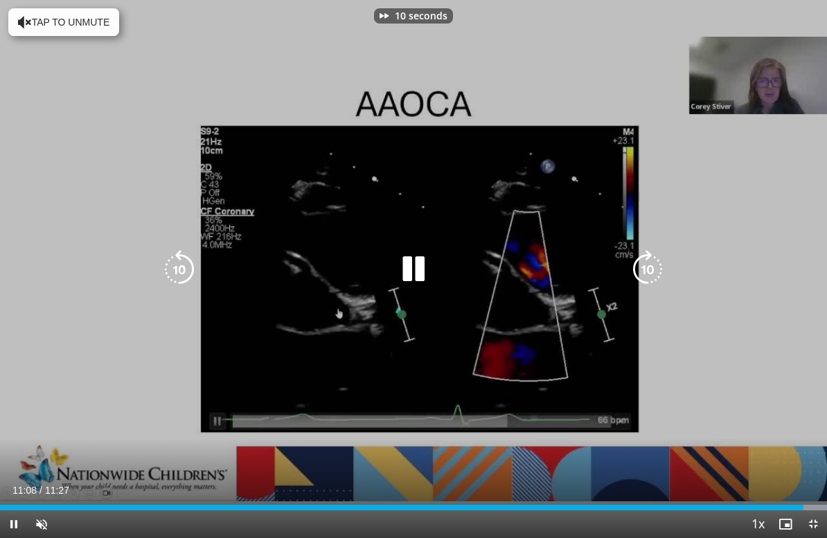
click at [651, 269] on icon "Video Player" at bounding box center [647, 269] width 39 height 39
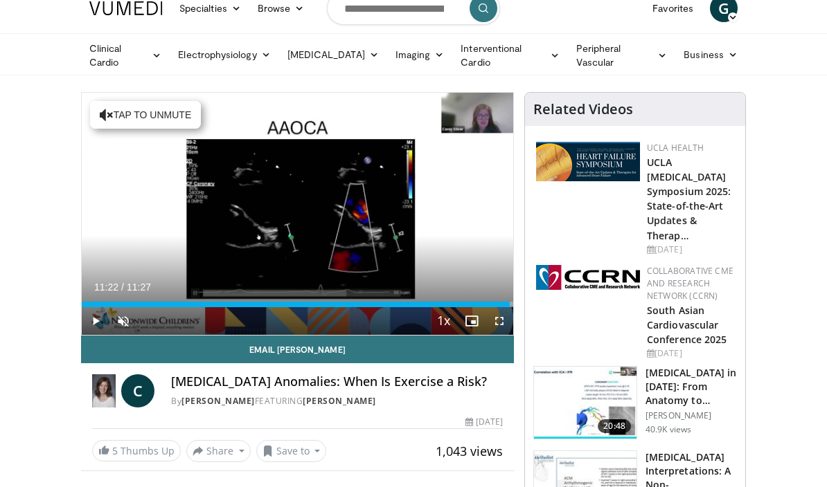
scroll to position [58, 0]
